Goal: Task Accomplishment & Management: Use online tool/utility

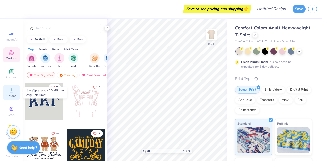
click at [10, 89] on icon at bounding box center [11, 90] width 6 height 6
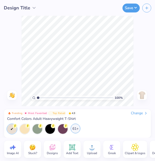
click at [75, 128] on div "61+" at bounding box center [76, 129] width 10 height 10
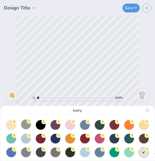
click at [24, 125] on div at bounding box center [26, 125] width 10 height 10
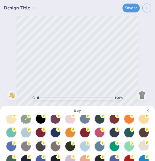
click at [17, 118] on circle at bounding box center [14, 115] width 5 height 5
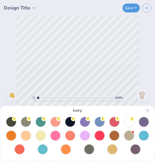
scroll to position [58, 0]
click at [57, 134] on div at bounding box center [56, 135] width 10 height 10
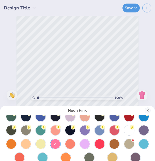
scroll to position [46, 0]
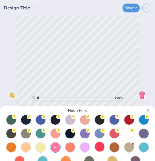
click at [101, 145] on div at bounding box center [100, 147] width 10 height 10
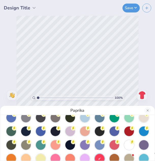
click at [64, 127] on div at bounding box center [77, 131] width 144 height 92
click at [17, 89] on circle at bounding box center [14, 87] width 5 height 5
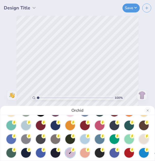
scroll to position [14, 0]
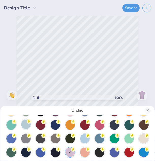
click at [27, 125] on div at bounding box center [26, 125] width 10 height 10
click at [87, 140] on div at bounding box center [85, 138] width 10 height 10
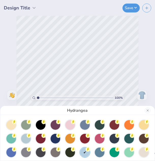
scroll to position [0, 0]
click at [69, 126] on div at bounding box center [70, 125] width 10 height 10
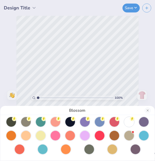
scroll to position [58, 0]
click at [39, 133] on div at bounding box center [41, 135] width 10 height 10
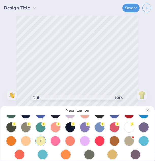
scroll to position [52, 0]
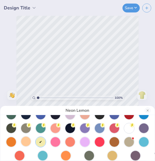
click at [25, 142] on div at bounding box center [26, 142] width 10 height 10
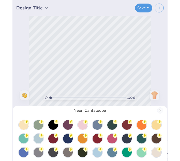
scroll to position [0, 0]
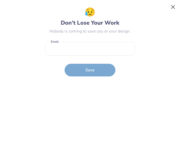
click at [173, 4] on button "Close" at bounding box center [173, 7] width 10 height 10
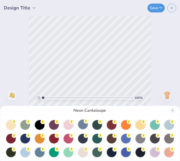
click at [80, 124] on div at bounding box center [83, 125] width 10 height 10
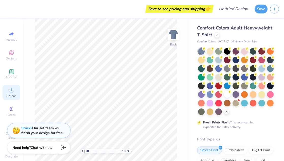
click at [9, 90] on icon at bounding box center [11, 90] width 6 height 6
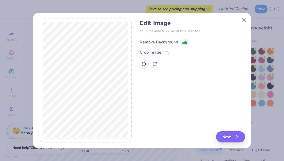
click at [177, 40] on div "Remove Background" at bounding box center [159, 42] width 38 height 6
click at [223, 136] on button "Next" at bounding box center [231, 136] width 29 height 11
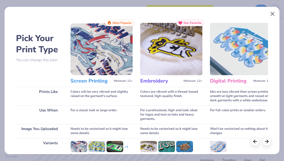
click at [273, 12] on button "Close" at bounding box center [273, 14] width 10 height 10
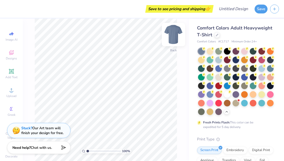
click at [175, 35] on img at bounding box center [174, 34] width 20 height 20
click at [9, 90] on icon at bounding box center [11, 90] width 6 height 6
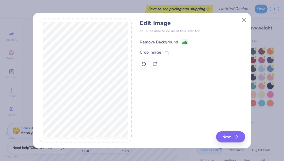
click at [185, 40] on image at bounding box center [185, 43] width 6 height 6
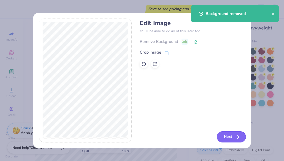
click at [231, 139] on button "Next" at bounding box center [231, 136] width 29 height 11
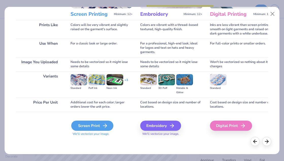
scroll to position [67, 0]
click at [92, 126] on div "Screen Print" at bounding box center [92, 126] width 42 height 10
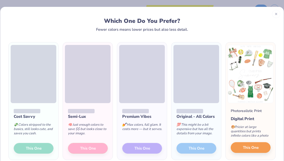
click at [249, 147] on span "This One" at bounding box center [251, 148] width 16 height 6
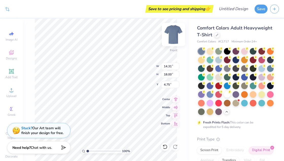
type input "3.00"
type input "10.41"
type input "13.09"
type input "7.91"
type input "11.21"
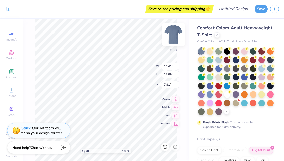
type input "14.10"
type input "3.00"
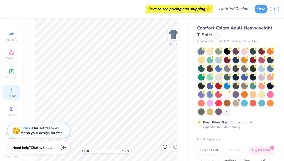
click at [11, 91] on circle at bounding box center [11, 91] width 3 height 3
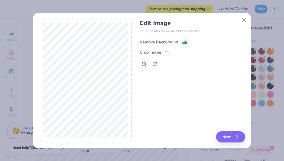
click at [181, 41] on div "Remove Background" at bounding box center [164, 42] width 48 height 6
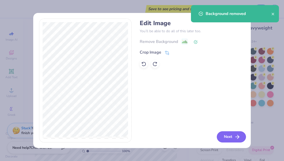
click at [234, 137] on button "Next" at bounding box center [231, 136] width 29 height 11
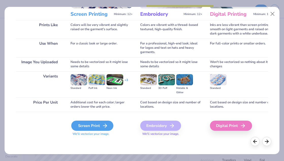
click at [90, 127] on div "Screen Print" at bounding box center [92, 126] width 42 height 10
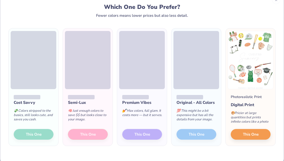
scroll to position [14, 0]
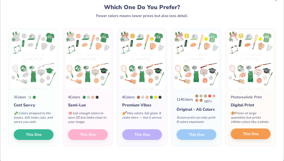
click at [251, 137] on span "This One" at bounding box center [251, 134] width 16 height 6
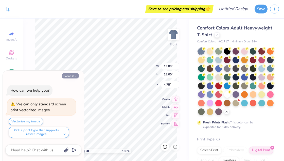
click at [71, 76] on button "Collapse" at bounding box center [70, 75] width 17 height 5
type textarea "x"
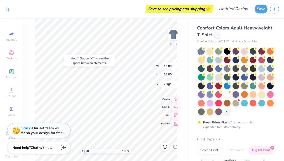
type input "11.20"
type input "14.08"
type input "3.01"
type input "1.77"
type input "11.99"
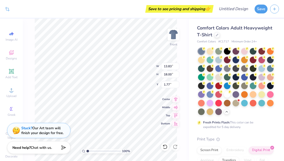
type input "15.61"
type input "3.00"
type input "3.66"
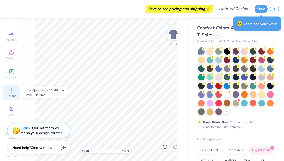
click at [11, 91] on circle at bounding box center [11, 91] width 3 height 3
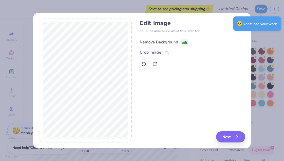
click at [183, 40] on g at bounding box center [185, 42] width 6 height 6
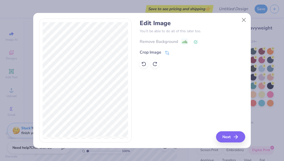
click at [184, 42] on div "Remove Background" at bounding box center [192, 41] width 105 height 6
click at [196, 42] on polyline at bounding box center [197, 42] width 2 height 2
click at [181, 42] on div "Remove Background" at bounding box center [192, 41] width 105 height 6
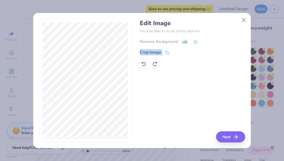
click at [181, 42] on div "Remove Background" at bounding box center [192, 41] width 105 height 6
click at [166, 53] on icon at bounding box center [167, 53] width 5 height 5
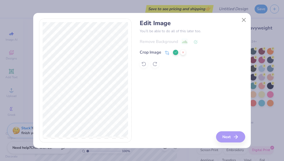
click at [87, 13] on div "Edit Image You’ll be able to do all of this later too. Remove Background Crop I…" at bounding box center [142, 81] width 218 height 136
click at [185, 79] on div "Edit Image You’ll be able to do all of this later too. Remove Background Crop I…" at bounding box center [192, 81] width 105 height 124
click at [183, 52] on icon at bounding box center [183, 52] width 3 height 3
click at [245, 18] on button "Close" at bounding box center [244, 20] width 10 height 10
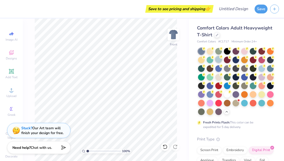
click at [219, 60] on div at bounding box center [219, 59] width 7 height 7
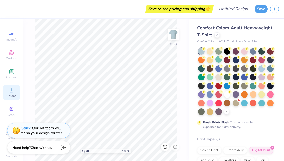
click at [8, 92] on icon at bounding box center [11, 90] width 6 height 6
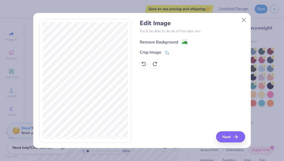
click at [182, 41] on image at bounding box center [185, 43] width 6 height 6
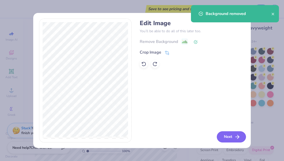
click at [234, 137] on button "Next" at bounding box center [231, 136] width 29 height 11
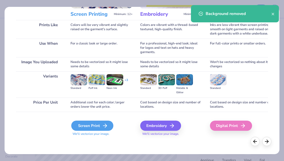
scroll to position [67, 0]
click at [100, 123] on div "Screen Print" at bounding box center [92, 126] width 42 height 10
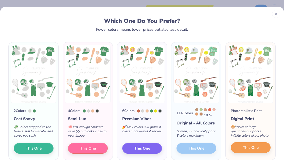
click at [249, 151] on span "This One" at bounding box center [251, 148] width 16 height 6
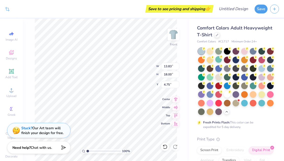
type input "11.78"
type input "15.33"
type input "2.18"
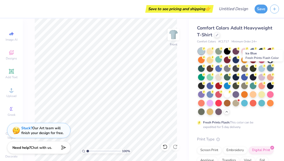
click at [270, 69] on div at bounding box center [270, 68] width 7 height 7
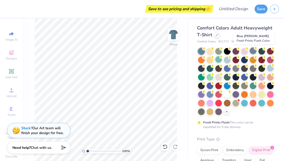
click at [253, 52] on div at bounding box center [253, 50] width 7 height 7
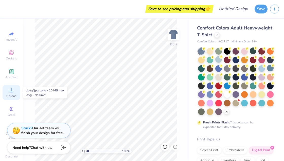
click at [11, 89] on icon at bounding box center [11, 90] width 6 height 6
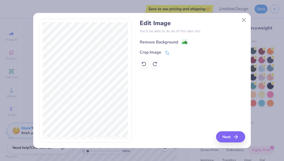
click at [183, 39] on rect at bounding box center [185, 42] width 6 height 6
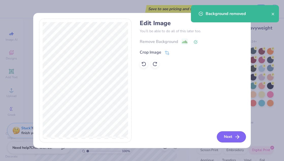
click at [231, 134] on button "Next" at bounding box center [231, 136] width 29 height 11
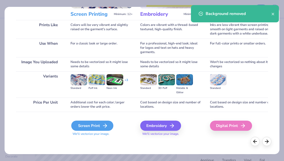
click at [101, 125] on div "Screen Print" at bounding box center [92, 126] width 42 height 10
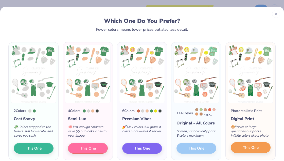
click at [249, 151] on span "This One" at bounding box center [251, 148] width 16 height 6
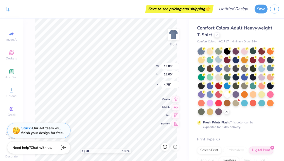
type input "12.14"
type input "15.80"
type input "3.00"
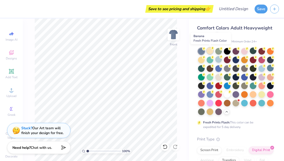
click at [210, 51] on div at bounding box center [210, 50] width 7 height 7
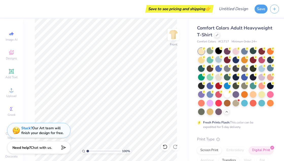
click at [219, 51] on div at bounding box center [219, 50] width 7 height 7
click at [219, 53] on div at bounding box center [219, 50] width 7 height 7
click at [227, 53] on div at bounding box center [227, 50] width 7 height 7
click at [236, 51] on div at bounding box center [236, 50] width 7 height 7
click at [245, 51] on div at bounding box center [244, 50] width 7 height 7
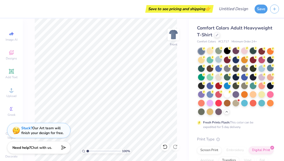
click at [253, 50] on div at bounding box center [253, 50] width 7 height 7
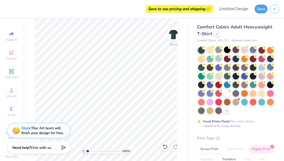
scroll to position [0, 0]
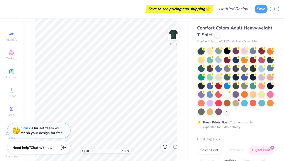
click at [263, 51] on div at bounding box center [262, 50] width 7 height 7
click at [272, 51] on div at bounding box center [270, 50] width 7 height 7
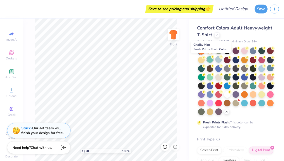
click at [209, 60] on div at bounding box center [210, 59] width 7 height 7
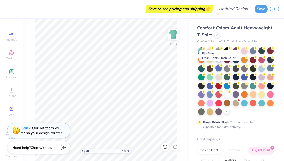
click at [219, 69] on div at bounding box center [219, 68] width 7 height 7
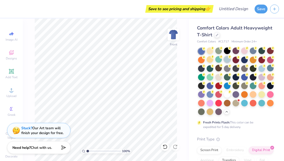
click at [227, 59] on div at bounding box center [227, 59] width 7 height 7
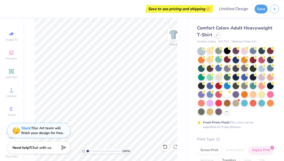
click at [247, 68] on div at bounding box center [244, 68] width 7 height 7
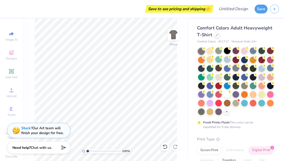
click at [237, 68] on div at bounding box center [236, 68] width 7 height 7
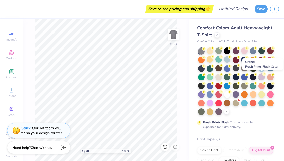
click at [263, 78] on div at bounding box center [262, 76] width 7 height 7
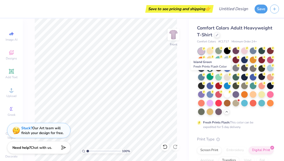
click at [209, 78] on div at bounding box center [210, 76] width 7 height 7
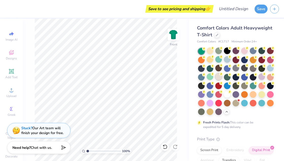
click at [217, 78] on div at bounding box center [219, 76] width 7 height 7
click at [244, 60] on div at bounding box center [244, 59] width 7 height 7
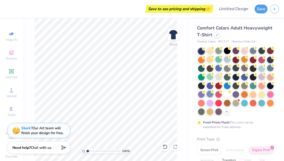
click at [210, 93] on div at bounding box center [210, 94] width 7 height 7
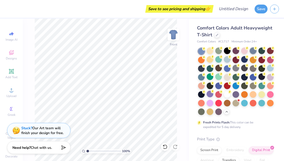
click at [255, 52] on div at bounding box center [253, 50] width 7 height 7
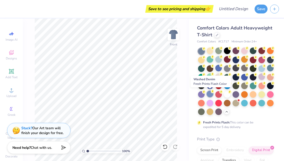
click at [209, 95] on div at bounding box center [210, 94] width 7 height 7
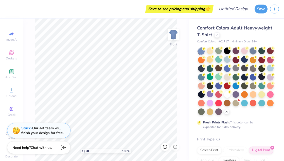
click at [253, 51] on div at bounding box center [253, 50] width 7 height 7
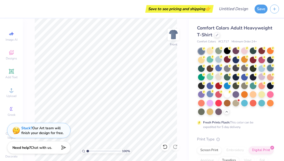
click at [272, 69] on div at bounding box center [270, 68] width 7 height 7
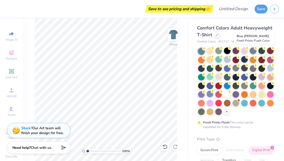
click at [252, 51] on div at bounding box center [253, 50] width 7 height 7
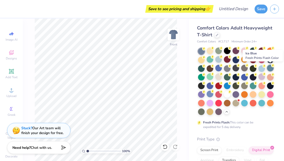
click at [269, 68] on div at bounding box center [270, 68] width 7 height 7
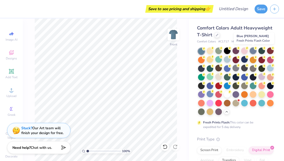
click at [254, 52] on div at bounding box center [253, 50] width 7 height 7
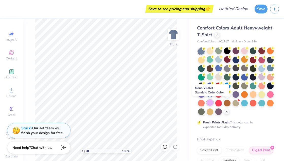
click at [210, 103] on div at bounding box center [210, 102] width 7 height 7
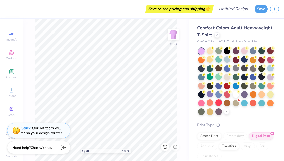
click at [217, 104] on div at bounding box center [219, 102] width 7 height 7
click at [227, 94] on div at bounding box center [227, 94] width 7 height 7
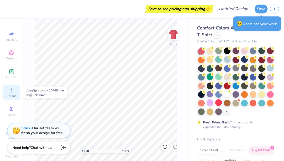
click at [12, 88] on icon at bounding box center [11, 90] width 6 height 6
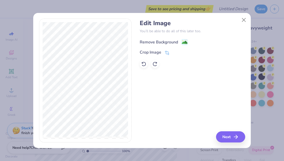
click at [185, 44] on image at bounding box center [185, 43] width 6 height 6
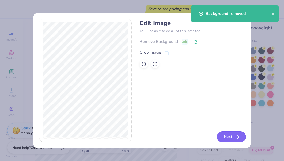
click at [221, 134] on button "Next" at bounding box center [231, 136] width 29 height 11
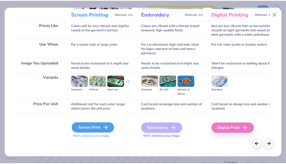
scroll to position [67, 0]
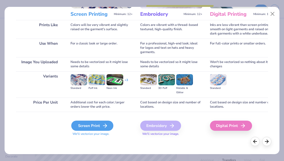
click at [99, 124] on div "Screen Print" at bounding box center [92, 126] width 42 height 10
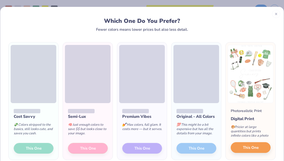
click at [251, 146] on span "This One" at bounding box center [251, 148] width 16 height 6
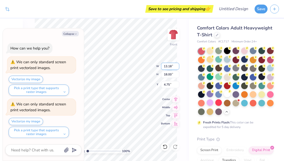
type textarea "x"
type input "12.12"
type input "15.78"
type input "3.01"
click at [73, 31] on div "Collapse How can we help you? We can only standard screen print vectorized imag…" at bounding box center [43, 94] width 81 height 133
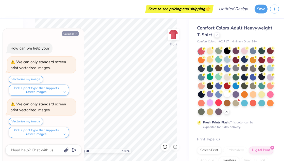
click at [73, 36] on button "Collapse" at bounding box center [70, 33] width 17 height 5
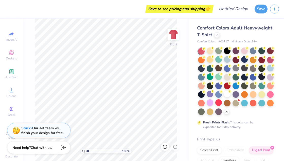
type textarea "x"
click at [254, 51] on div at bounding box center [253, 50] width 7 height 7
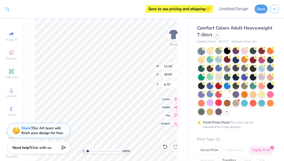
type input "3.00"
type input "12.52"
type input "17.09"
type input "3.00"
click at [271, 70] on div at bounding box center [270, 68] width 7 height 7
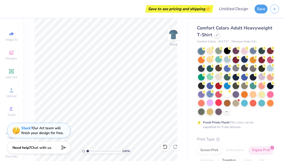
click at [210, 94] on div at bounding box center [210, 94] width 7 height 7
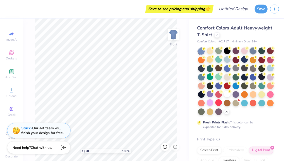
click at [254, 49] on icon at bounding box center [256, 48] width 4 height 4
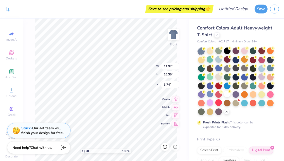
type input "11.97"
type input "16.35"
type input "3.00"
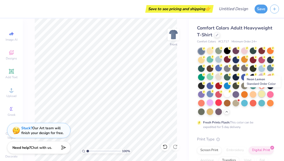
click at [262, 95] on div at bounding box center [262, 94] width 7 height 7
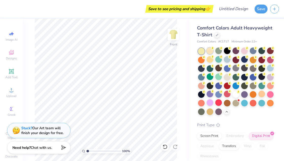
click at [209, 51] on div at bounding box center [210, 50] width 7 height 7
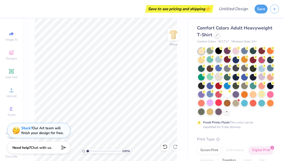
click at [219, 77] on div at bounding box center [219, 76] width 7 height 7
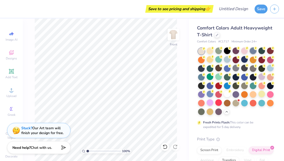
click at [254, 52] on div at bounding box center [253, 50] width 7 height 7
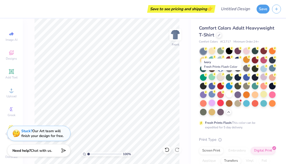
click at [221, 76] on div at bounding box center [220, 76] width 7 height 7
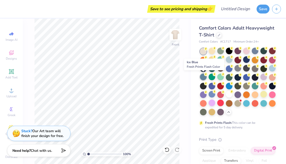
click at [204, 76] on div at bounding box center [203, 76] width 7 height 7
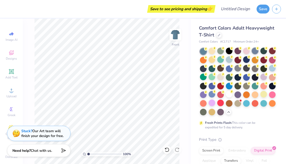
click at [256, 50] on div at bounding box center [255, 50] width 7 height 7
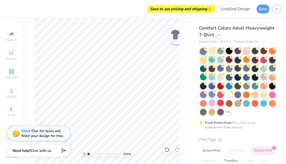
click at [208, 49] on circle at bounding box center [206, 49] width 4 height 4
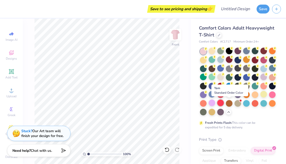
click at [222, 103] on div at bounding box center [220, 102] width 7 height 7
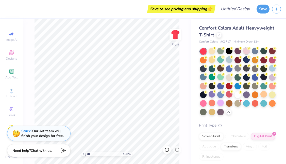
click at [247, 50] on div at bounding box center [246, 50] width 7 height 7
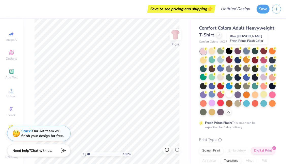
click at [247, 50] on div at bounding box center [246, 50] width 7 height 7
click at [229, 69] on div at bounding box center [229, 68] width 7 height 7
